Goal: Task Accomplishment & Management: Manage account settings

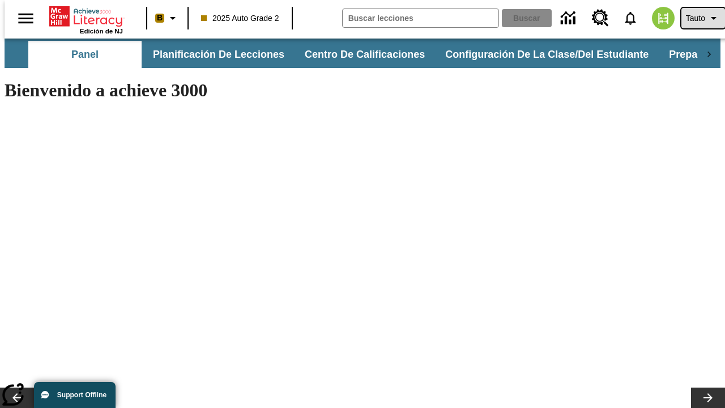
click at [698, 18] on span "Tauto" at bounding box center [695, 18] width 19 height 12
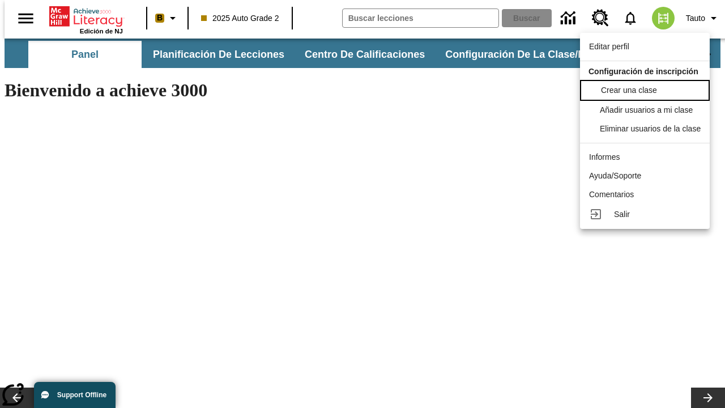
click at [648, 89] on span "Crear una clase" at bounding box center [629, 90] width 56 height 9
click at [648, 110] on span "Añadir usuarios a mi clase" at bounding box center [647, 108] width 93 height 9
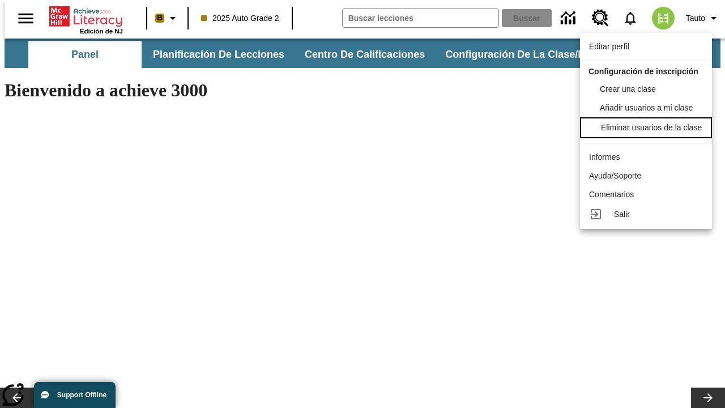
click at [648, 134] on div "Eliminar usuarios de la clase" at bounding box center [651, 128] width 101 height 12
